Goal: Transaction & Acquisition: Purchase product/service

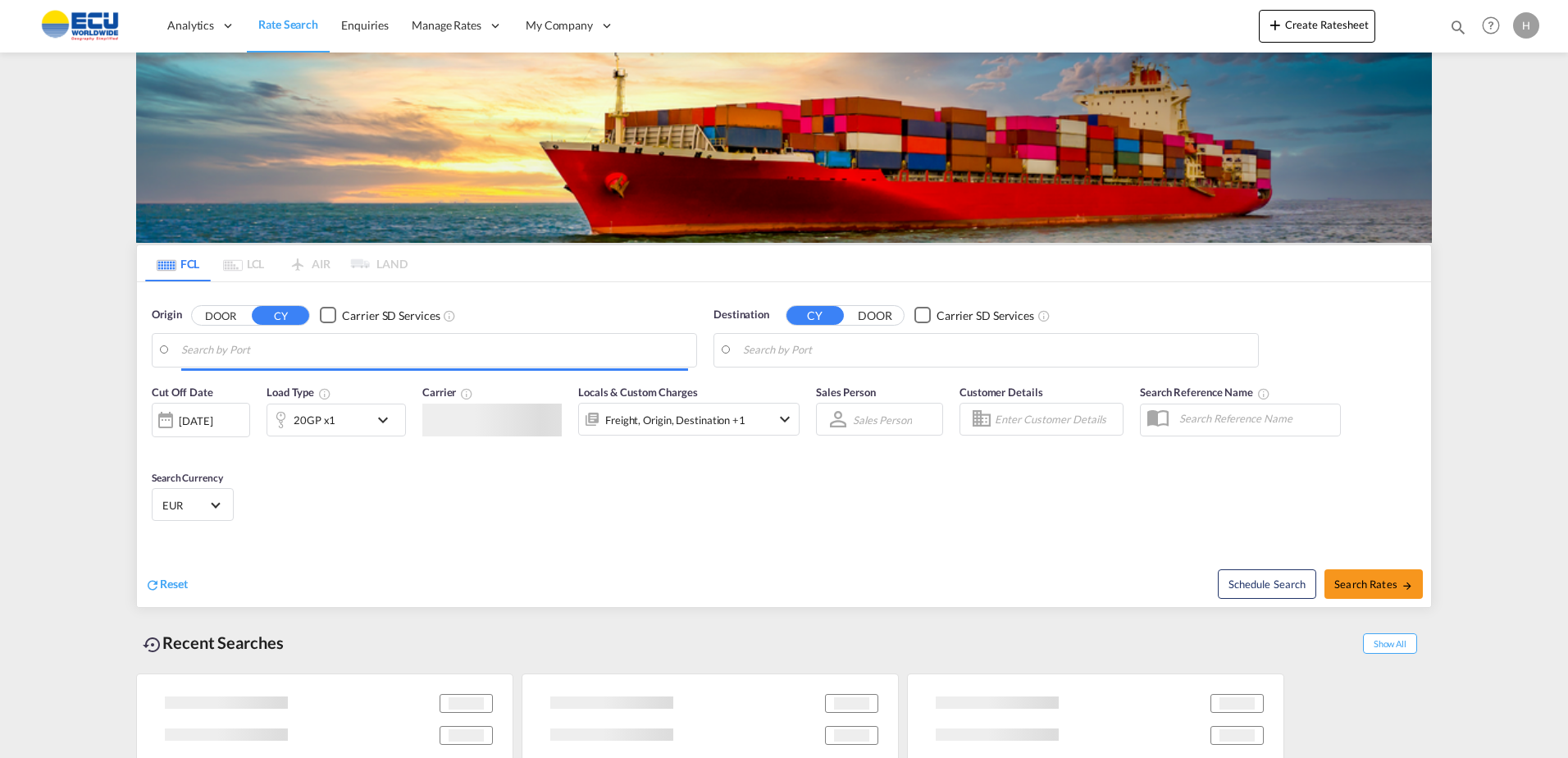
type input "[GEOGRAPHIC_DATA], [GEOGRAPHIC_DATA]"
type input "[GEOGRAPHIC_DATA], MACAS"
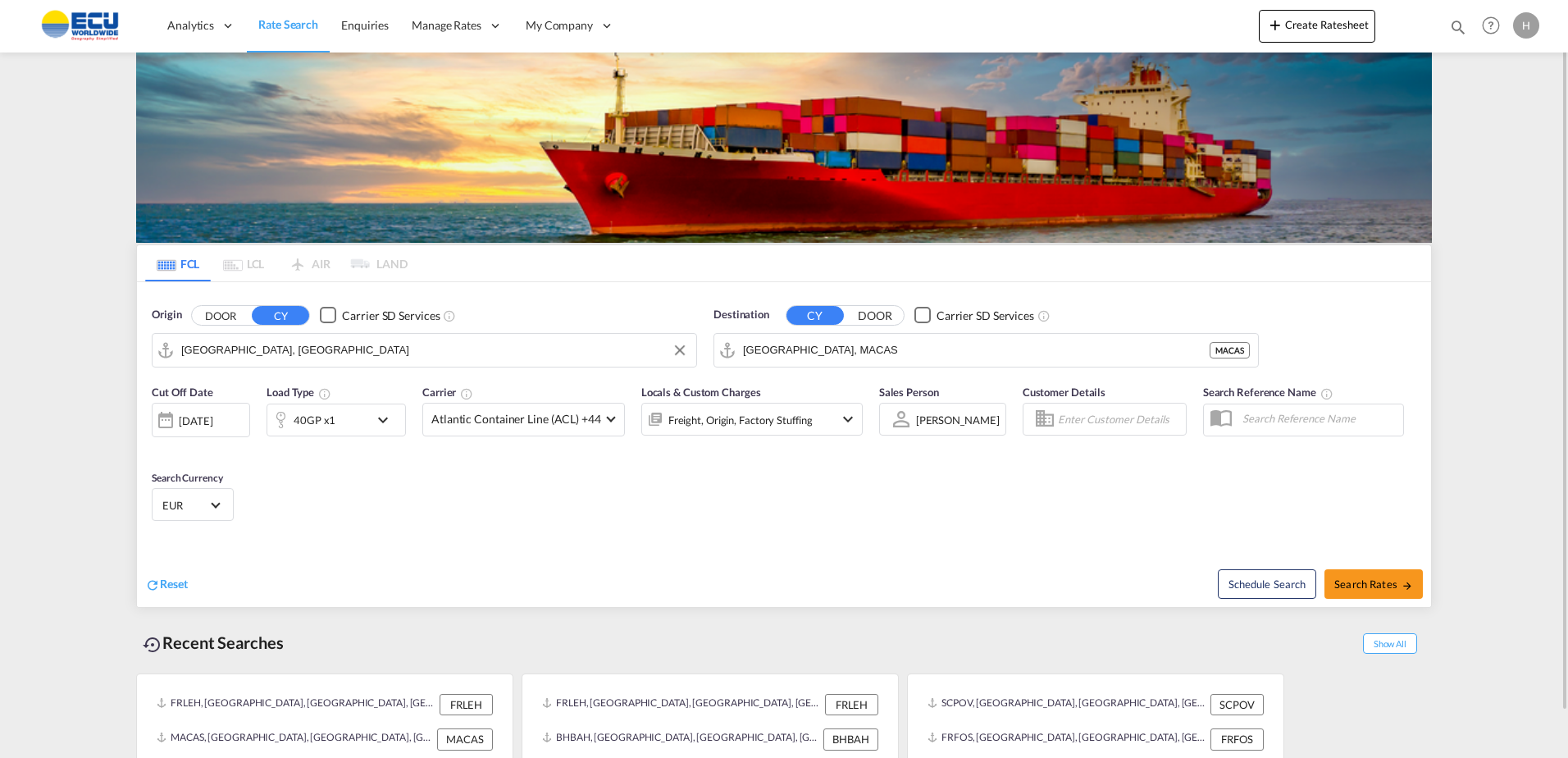
click at [569, 357] on input "[GEOGRAPHIC_DATA], [GEOGRAPHIC_DATA]" at bounding box center [435, 350] width 507 height 25
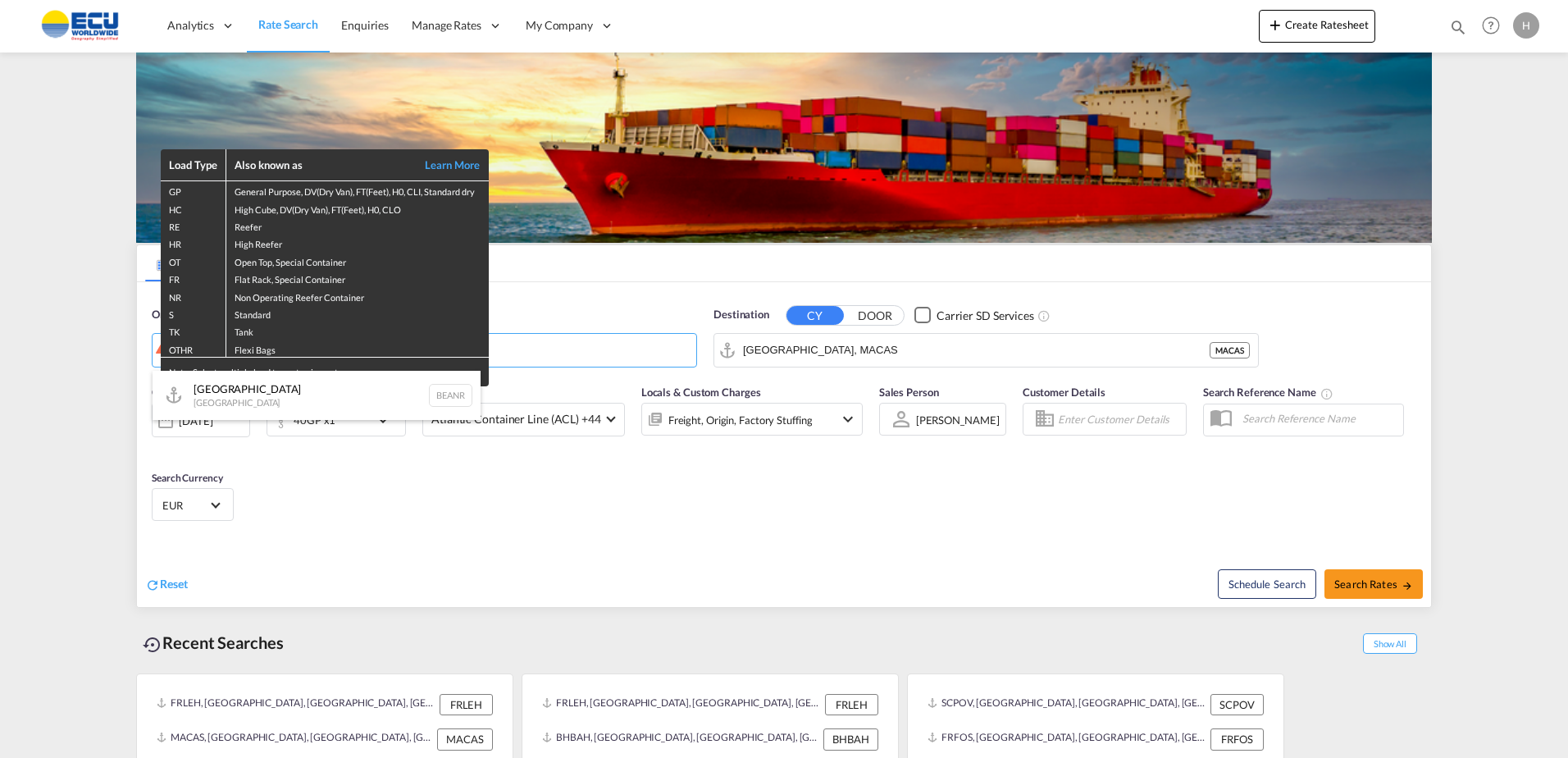
drag, startPoint x: 251, startPoint y: 389, endPoint x: 264, endPoint y: 386, distance: 13.3
click at [251, 390] on div "Antwerp [GEOGRAPHIC_DATA] BEANR" at bounding box center [316, 395] width 328 height 49
type input "[GEOGRAPHIC_DATA], BEANR"
click at [863, 349] on div "Load Type Also known as Learn More GP General Purpose, DV(Dry Van), FT(Feet), H…" at bounding box center [784, 379] width 1568 height 758
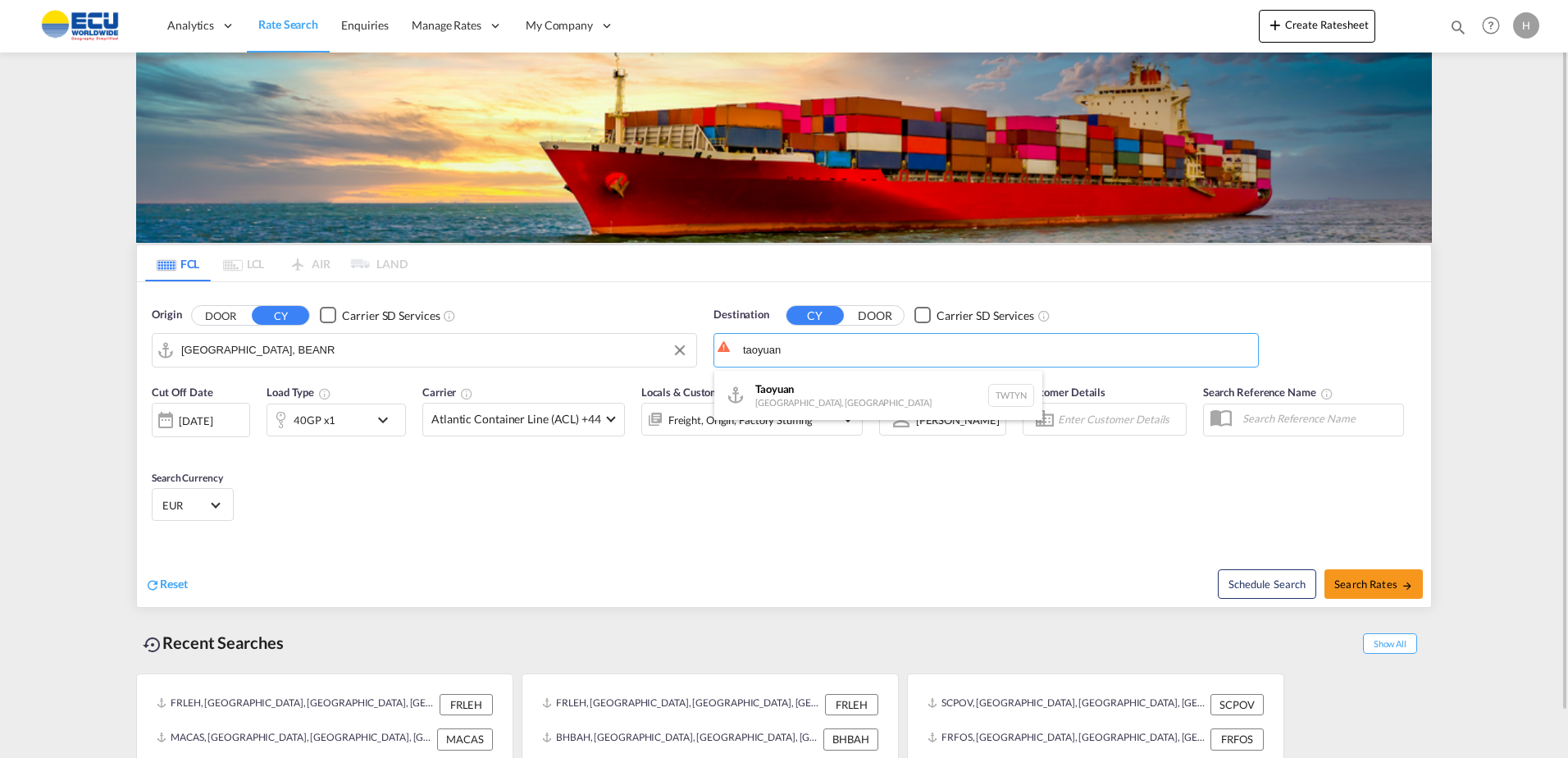
drag, startPoint x: 820, startPoint y: 381, endPoint x: 802, endPoint y: 384, distance: 18.2
click at [823, 381] on div "Taoyuan [GEOGRAPHIC_DATA], [GEOGRAPHIC_DATA] TWTYN" at bounding box center [878, 395] width 328 height 49
type input "Taoyuan, TWTYN"
click at [610, 418] on md-select-value "Atlantic Container Line (ACL) +44" at bounding box center [524, 419] width 201 height 32
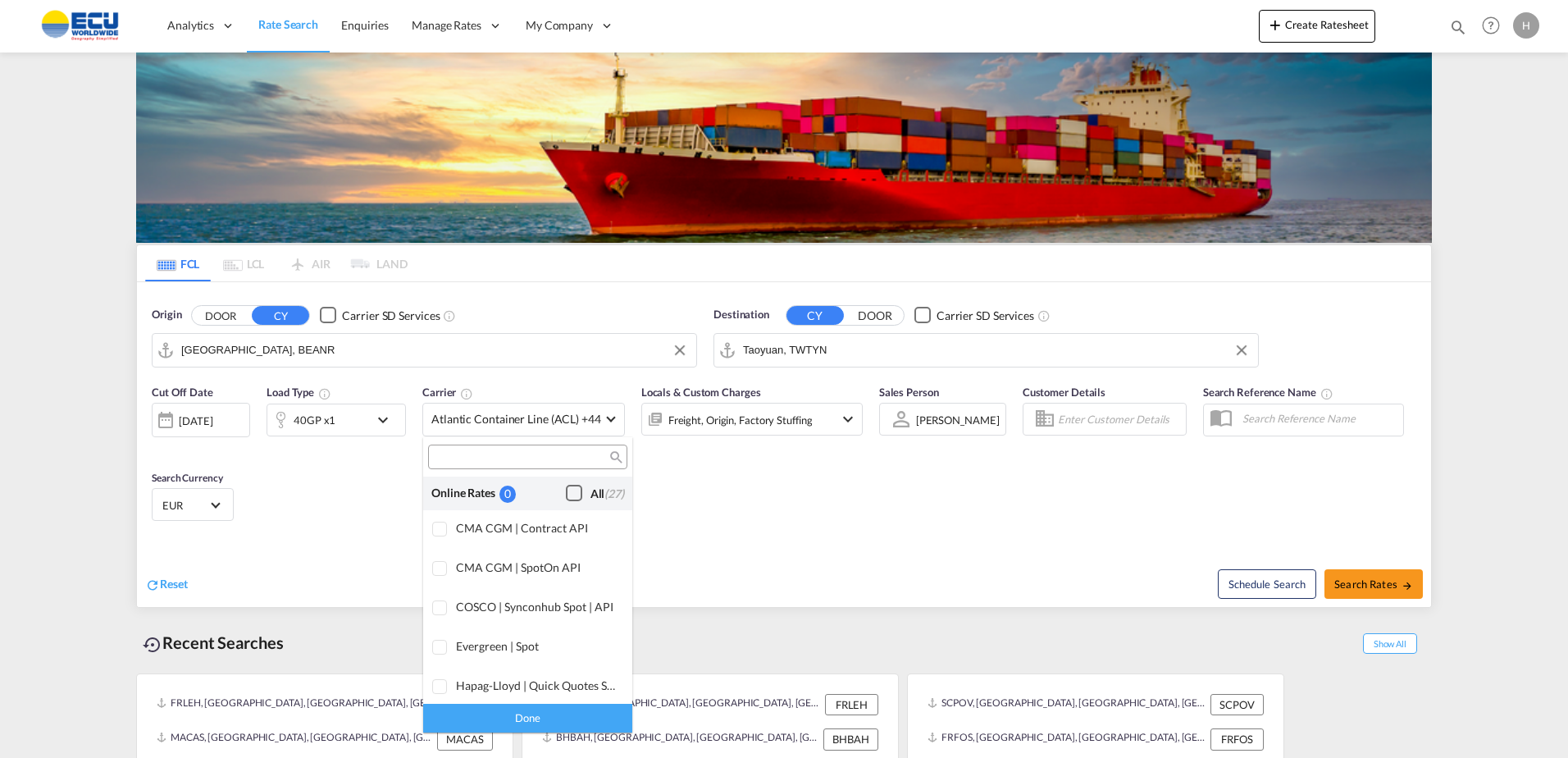
click at [566, 496] on div "Checkbox No Ink" at bounding box center [574, 493] width 16 height 16
click at [573, 712] on div "Done" at bounding box center [528, 718] width 210 height 29
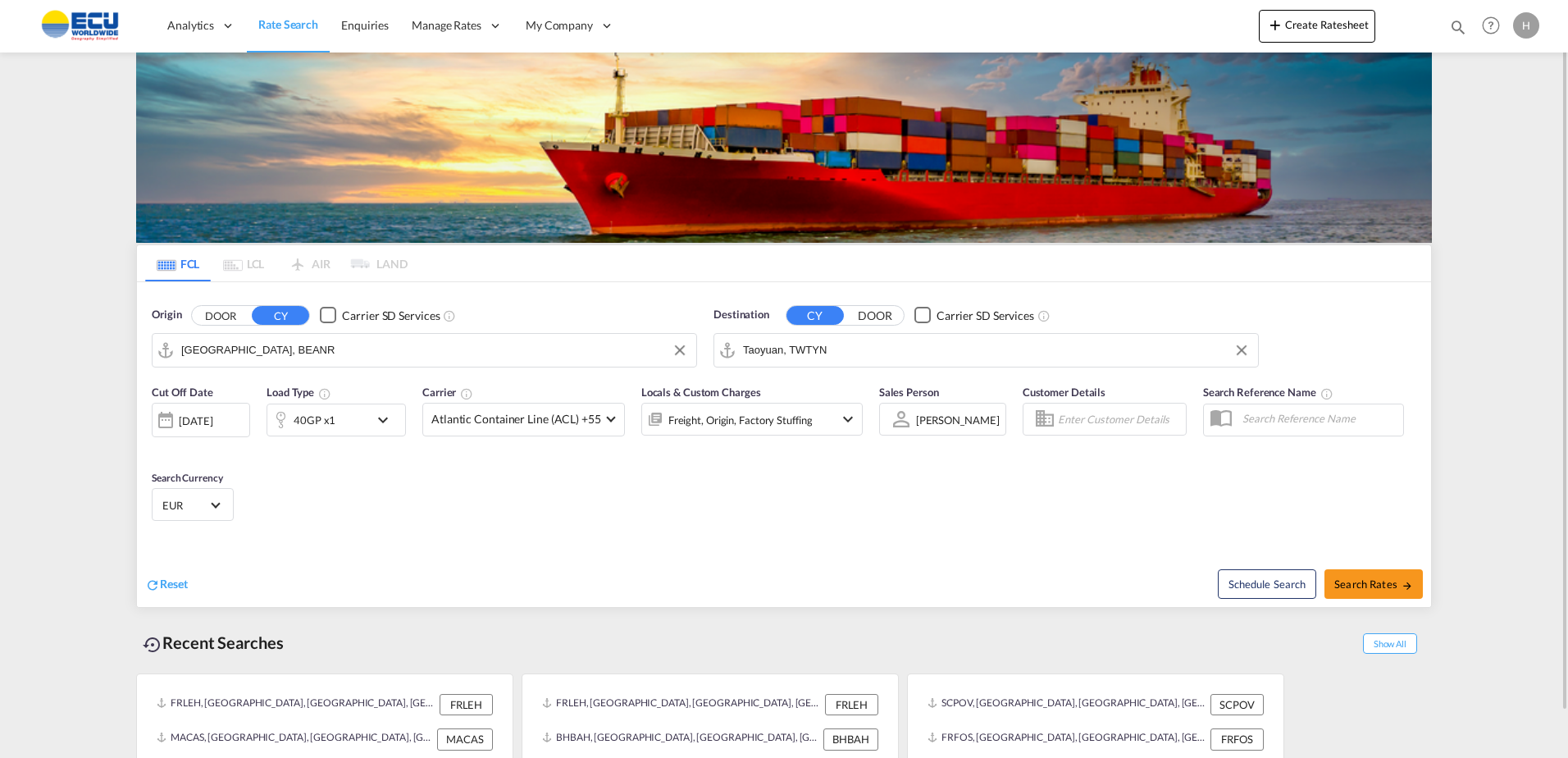
click at [341, 414] on div "40GP x1" at bounding box center [318, 420] width 102 height 33
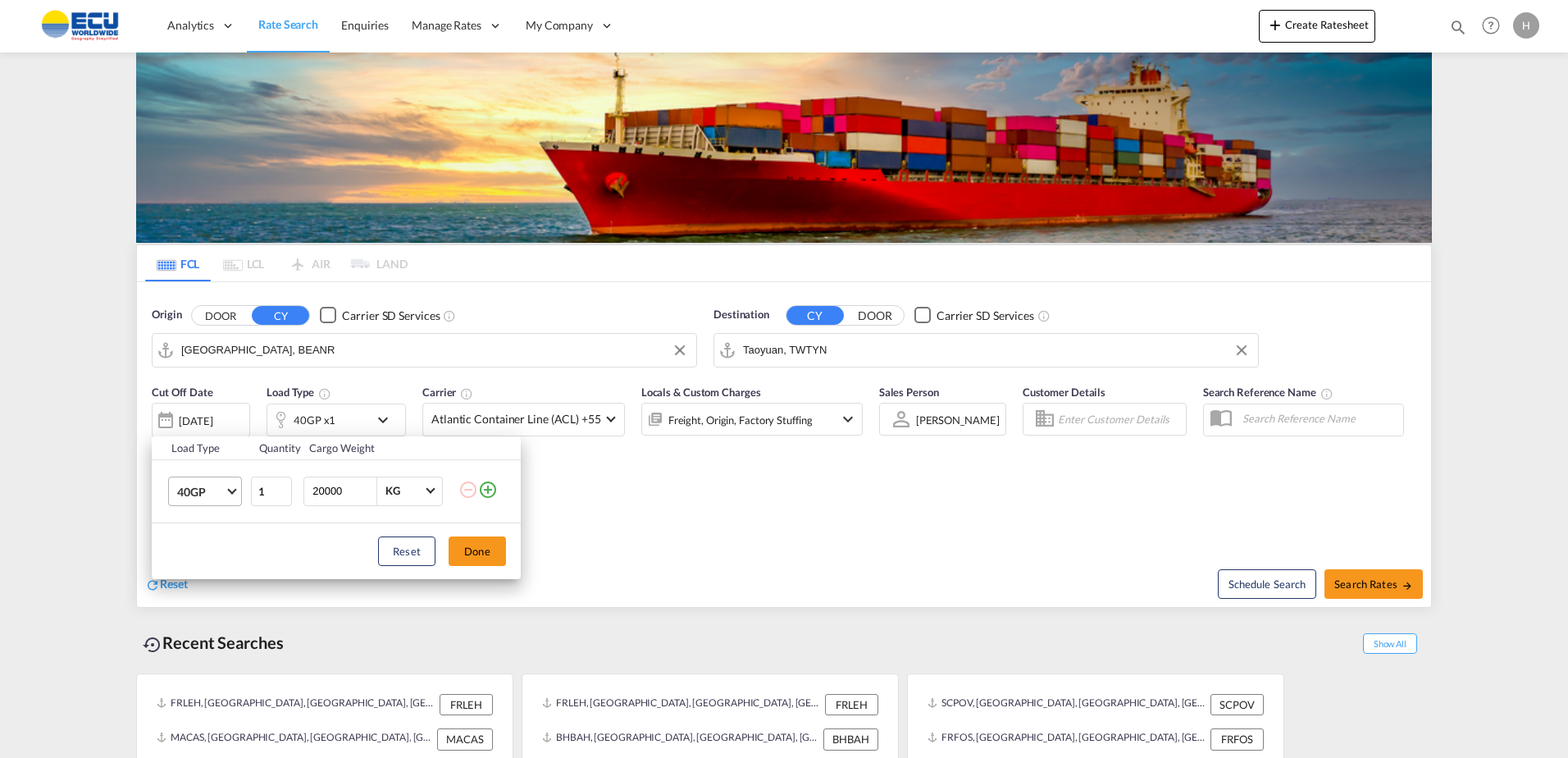
click at [216, 497] on span "40GP" at bounding box center [200, 492] width 47 height 16
click at [205, 537] on div "40HC" at bounding box center [191, 530] width 30 height 16
click at [475, 548] on button "Done" at bounding box center [477, 551] width 57 height 29
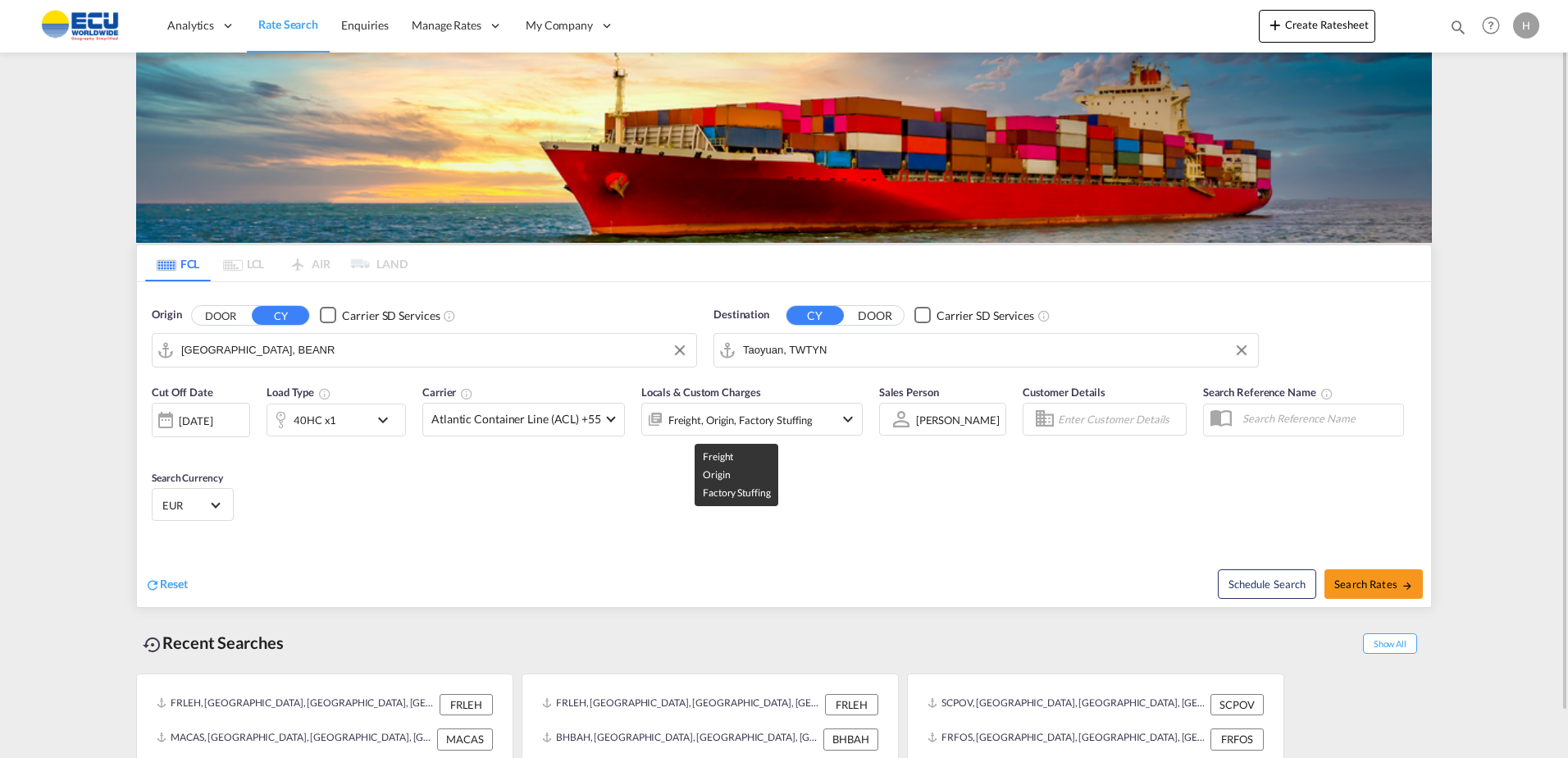
click at [732, 411] on div "Freight, Origin, Factory Stuffing" at bounding box center [741, 419] width 144 height 23
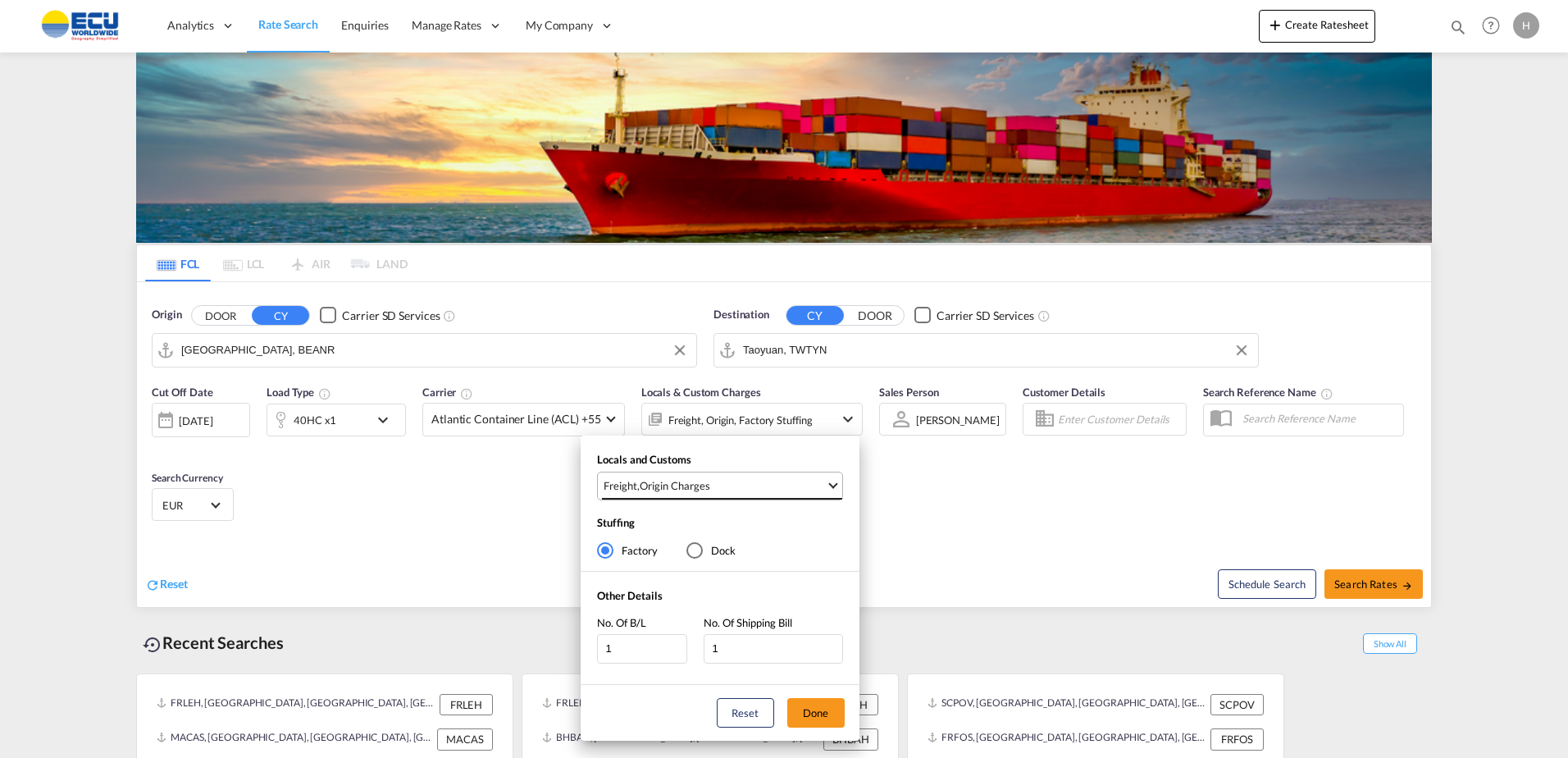
click at [833, 494] on md-select-value "Freight , Origin Charges" at bounding box center [723, 487] width 241 height 27
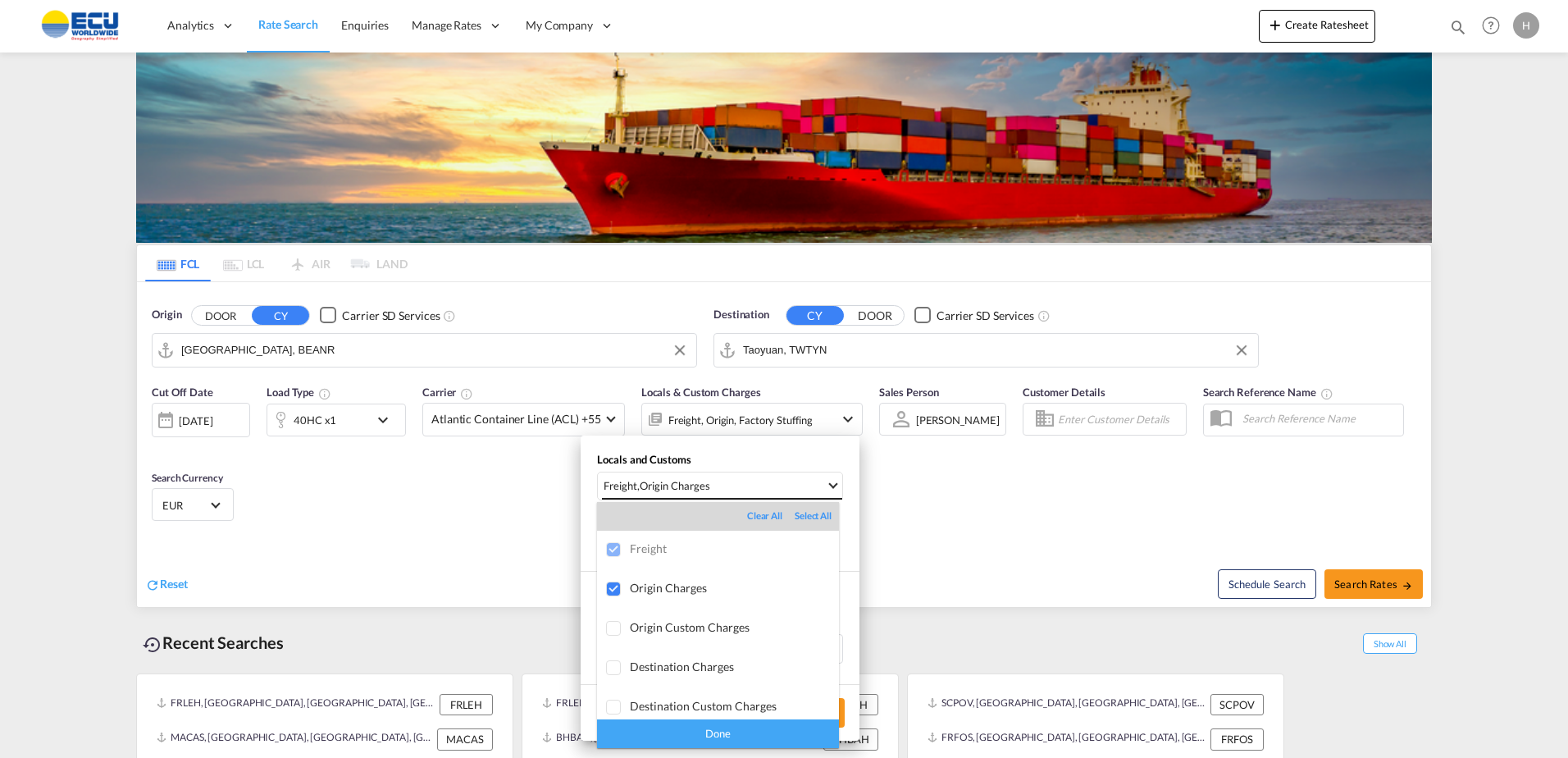
scroll to position [87, 0]
click at [998, 538] on md-backdrop at bounding box center [784, 379] width 1568 height 758
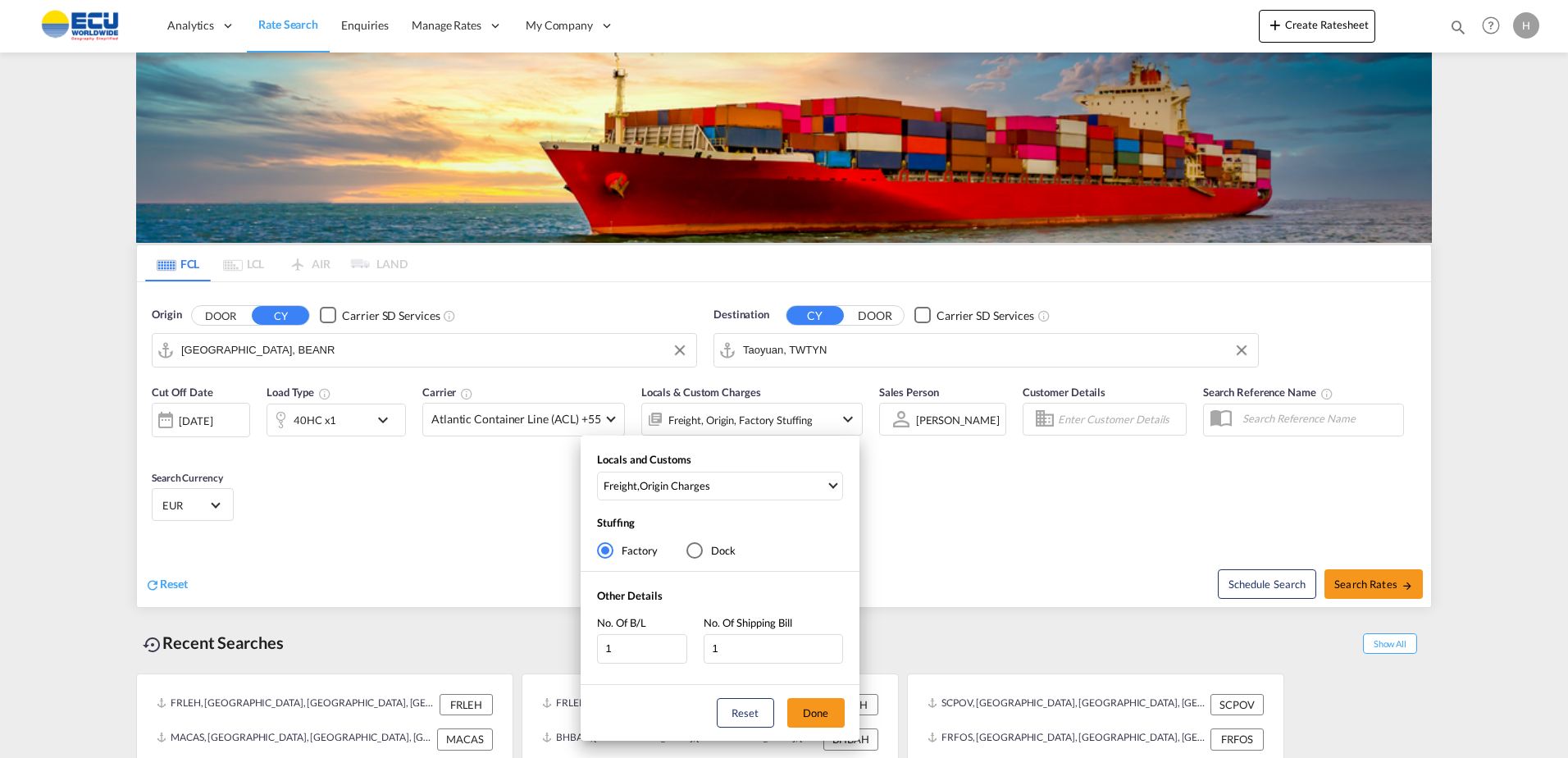
click at [1163, 522] on div "Locals and Customs Freight , Origin Charges Stuffing Factory Dock Other Details…" at bounding box center [784, 379] width 1568 height 758
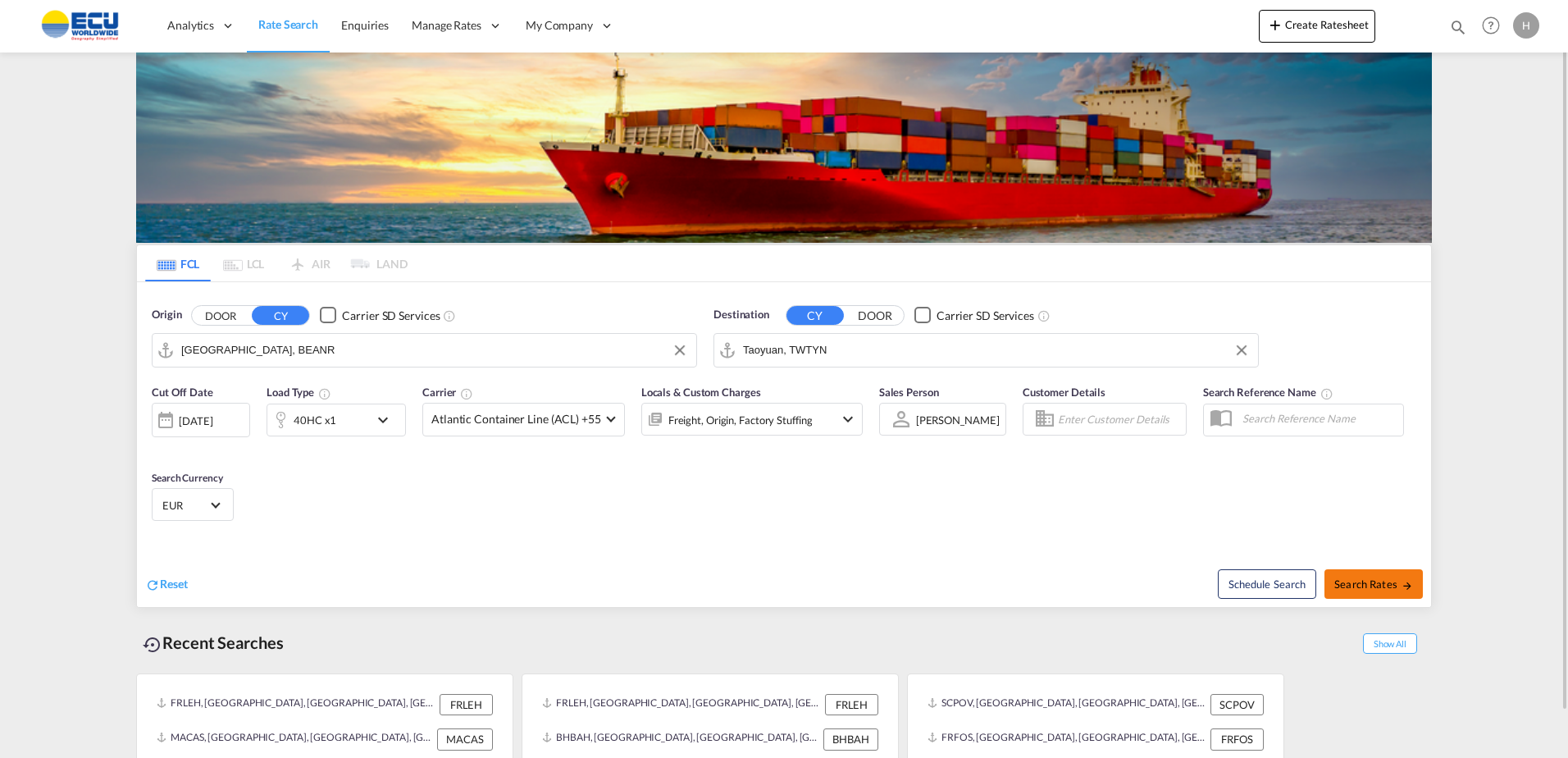
click at [1366, 593] on button "Search Rates" at bounding box center [1374, 584] width 98 height 29
type input "BEANR to TWTYN / [DATE]"
